Goal: Navigation & Orientation: Find specific page/section

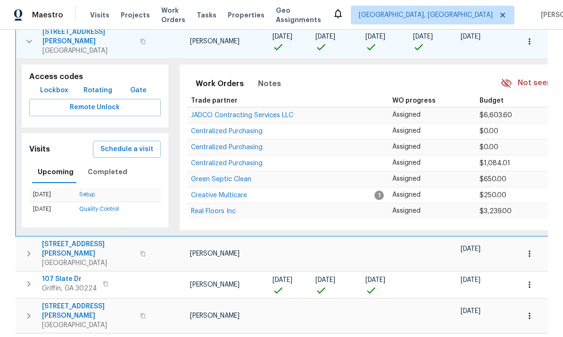
scroll to position [233, 0]
click at [29, 36] on icon "button" at bounding box center [29, 41] width 11 height 11
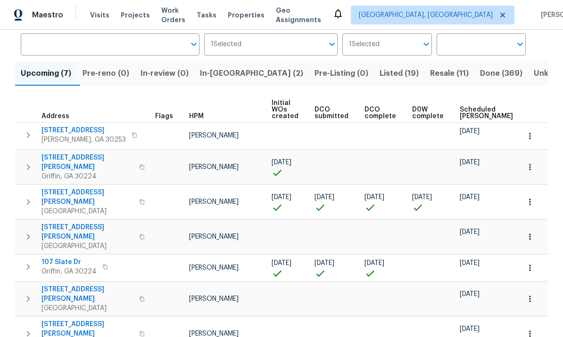
scroll to position [55, 0]
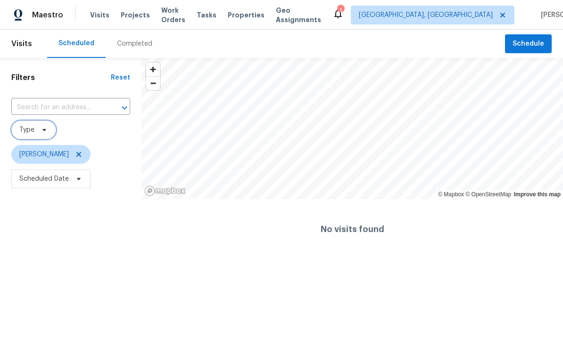
click at [43, 129] on icon at bounding box center [45, 130] width 8 height 8
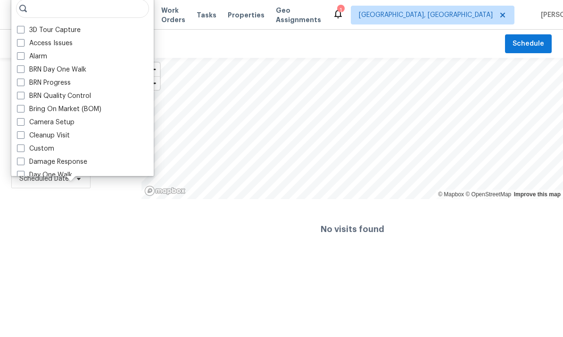
click at [196, 260] on html "Maestro Visits Projects Work Orders Tasks Properties Geo Assignments 1 [GEOGRAP…" at bounding box center [281, 130] width 563 height 260
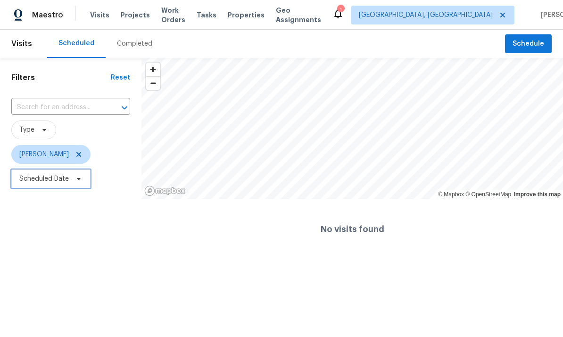
click at [75, 181] on icon at bounding box center [79, 179] width 8 height 8
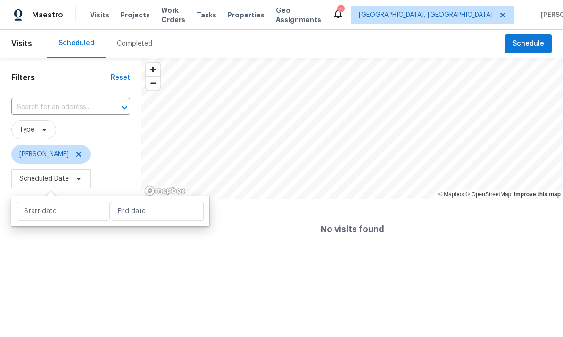
click at [113, 260] on html "Maestro Visits Projects Work Orders Tasks Properties Geo Assignments 1 [GEOGRAP…" at bounding box center [281, 130] width 563 height 260
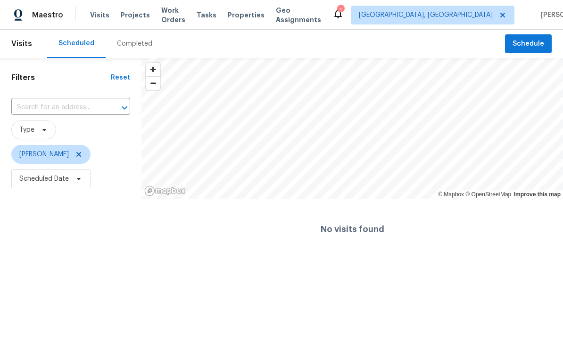
click at [115, 260] on html "Maestro Visits Projects Work Orders Tasks Properties Geo Assignments 1 [GEOGRAP…" at bounding box center [281, 130] width 563 height 260
